Goal: Navigation & Orientation: Understand site structure

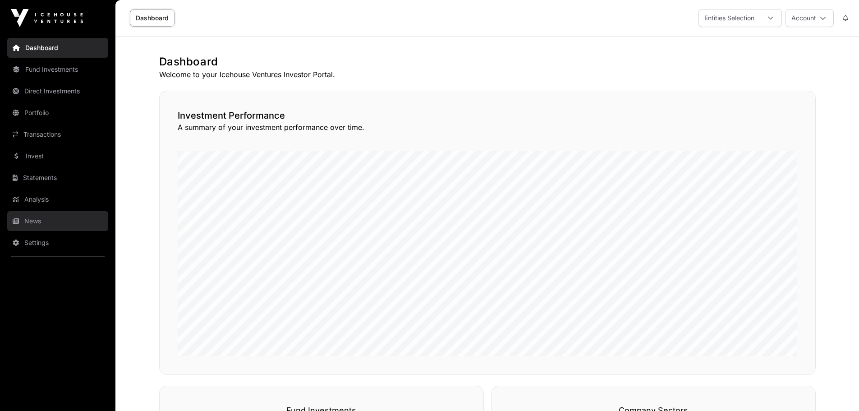
click at [41, 226] on link "News" at bounding box center [57, 221] width 101 height 20
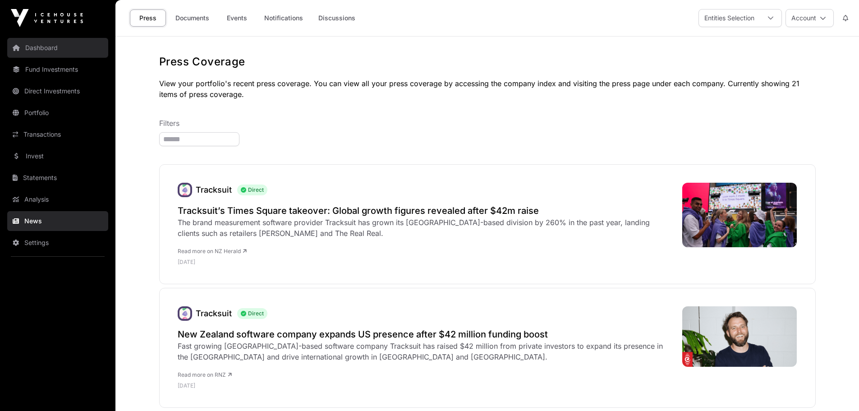
click at [48, 50] on link "Dashboard" at bounding box center [57, 48] width 101 height 20
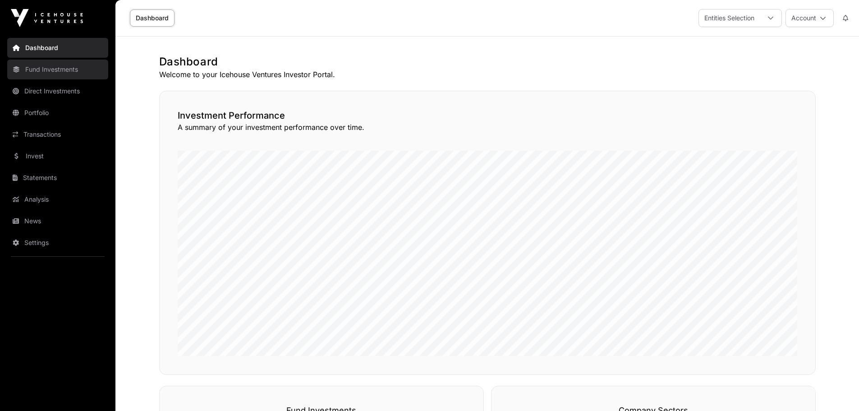
click at [76, 74] on link "Fund Investments" at bounding box center [57, 70] width 101 height 20
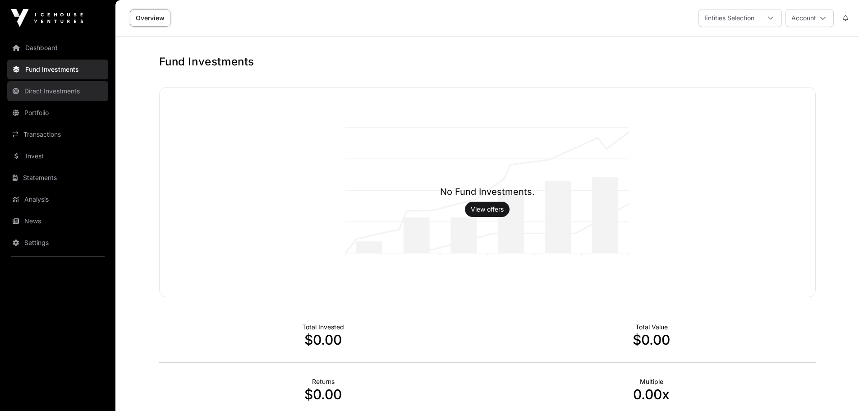
click at [67, 99] on link "Direct Investments" at bounding box center [57, 91] width 101 height 20
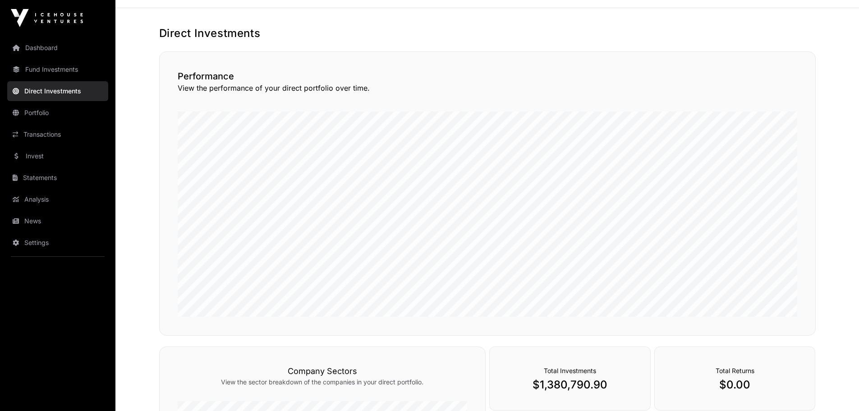
scroll to position [45, 0]
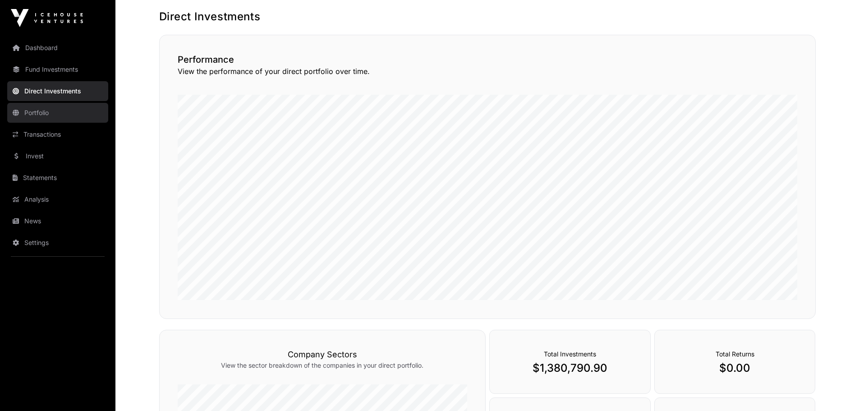
click at [82, 108] on link "Portfolio" at bounding box center [57, 113] width 101 height 20
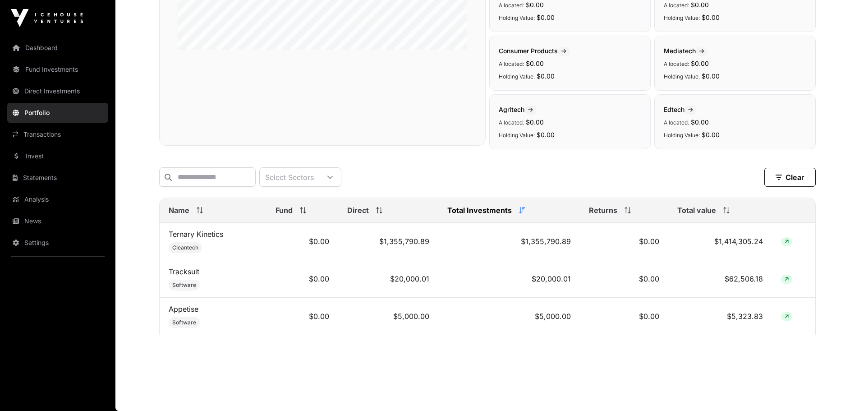
scroll to position [46, 0]
